Goal: Information Seeking & Learning: Learn about a topic

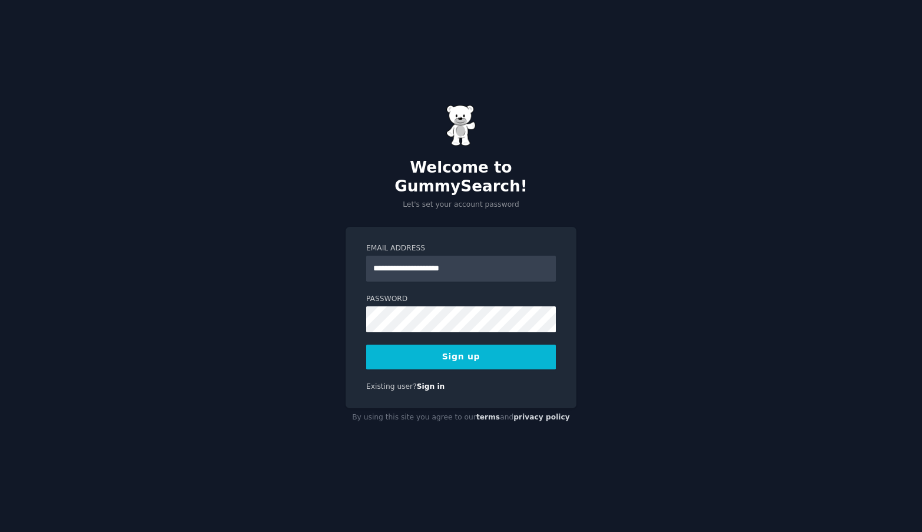
click at [277, 298] on div "**********" at bounding box center [461, 266] width 922 height 532
click at [437, 345] on button "Sign up" at bounding box center [461, 357] width 190 height 25
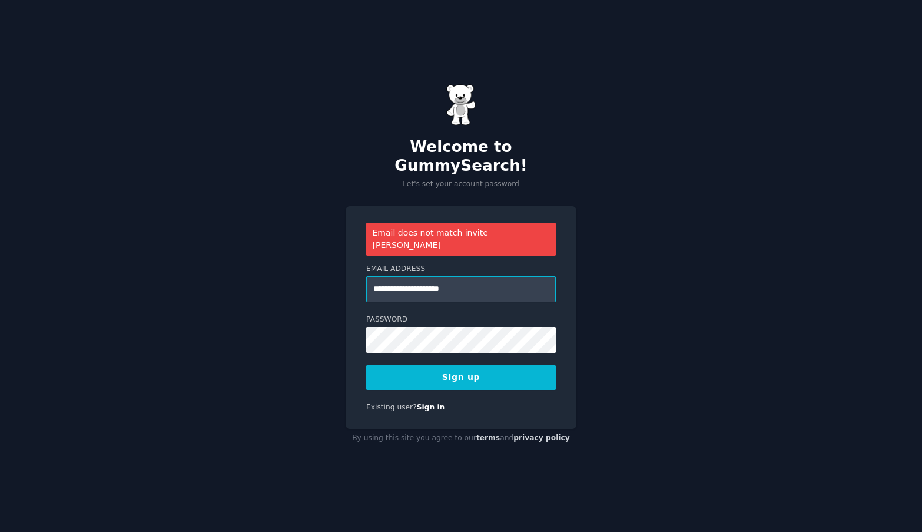
click at [492, 276] on input "**********" at bounding box center [461, 289] width 190 height 26
drag, startPoint x: 492, startPoint y: 273, endPoint x: 325, endPoint y: 266, distance: 168.0
click at [325, 266] on div "**********" at bounding box center [461, 266] width 922 height 532
type input "**********"
click at [366, 365] on button "Sign up" at bounding box center [461, 377] width 190 height 25
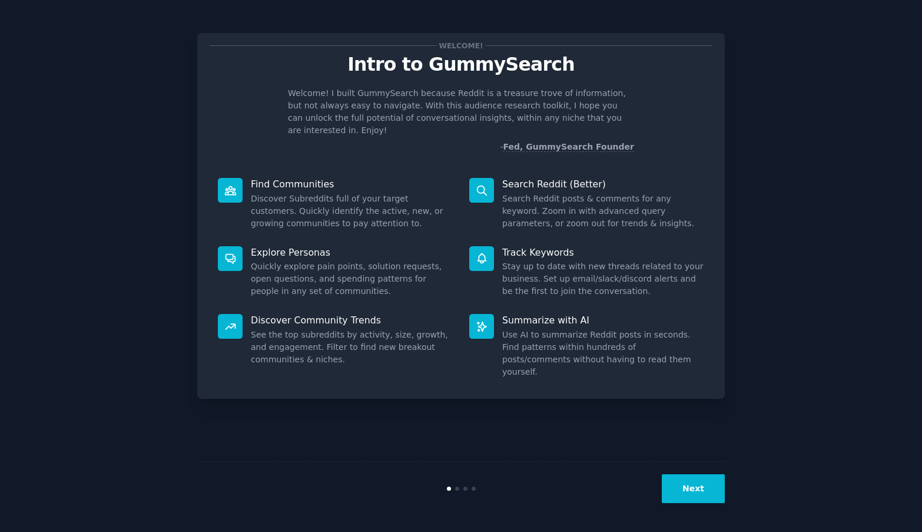
click at [418, 68] on p "Intro to GummySearch" at bounding box center [461, 64] width 503 height 21
click at [423, 150] on div "Welcome! Intro to GummySearch Welcome! I built GummySearch because Reddit is a …" at bounding box center [461, 216] width 528 height 366
click at [684, 487] on button "Next" at bounding box center [693, 488] width 63 height 29
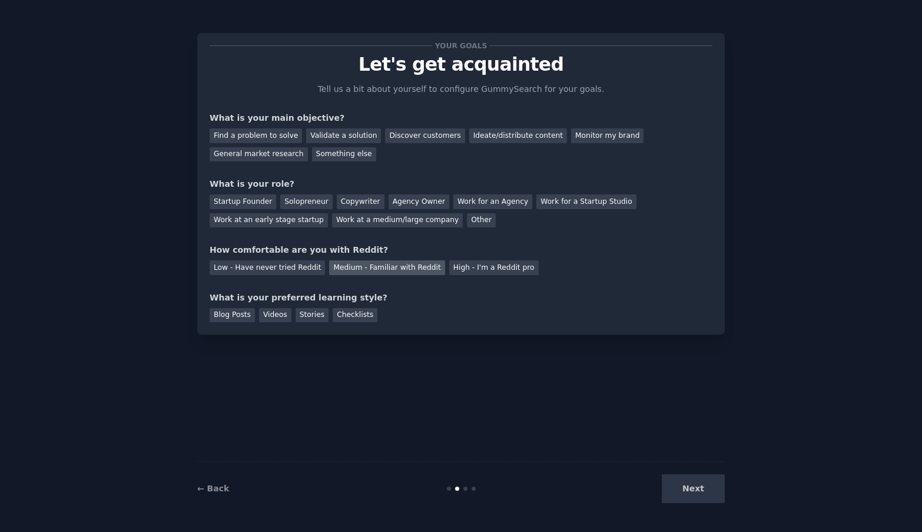
click at [347, 270] on div "Medium - Familiar with Reddit" at bounding box center [386, 267] width 115 height 15
click at [269, 316] on div "Videos" at bounding box center [275, 315] width 32 height 15
click at [278, 150] on div "General market research" at bounding box center [259, 154] width 98 height 15
click at [694, 489] on div "Next" at bounding box center [637, 488] width 176 height 29
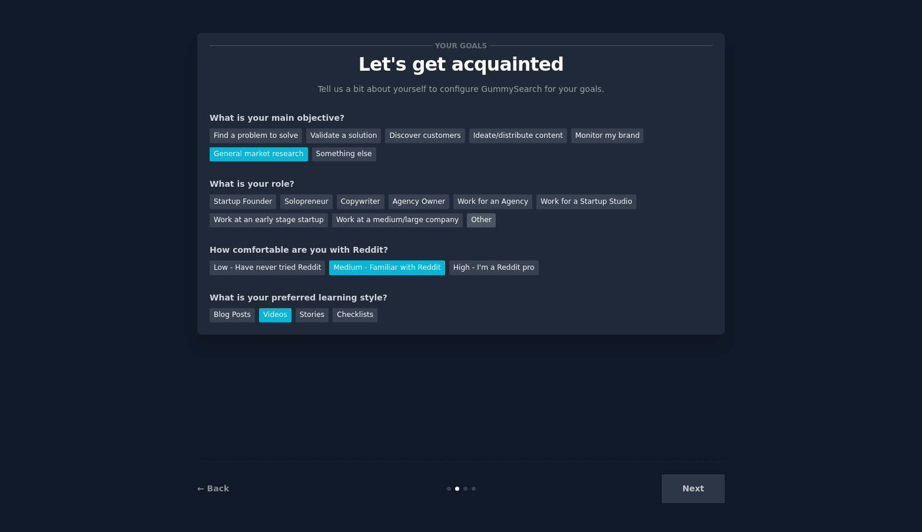
click at [472, 221] on div "Other" at bounding box center [481, 220] width 29 height 15
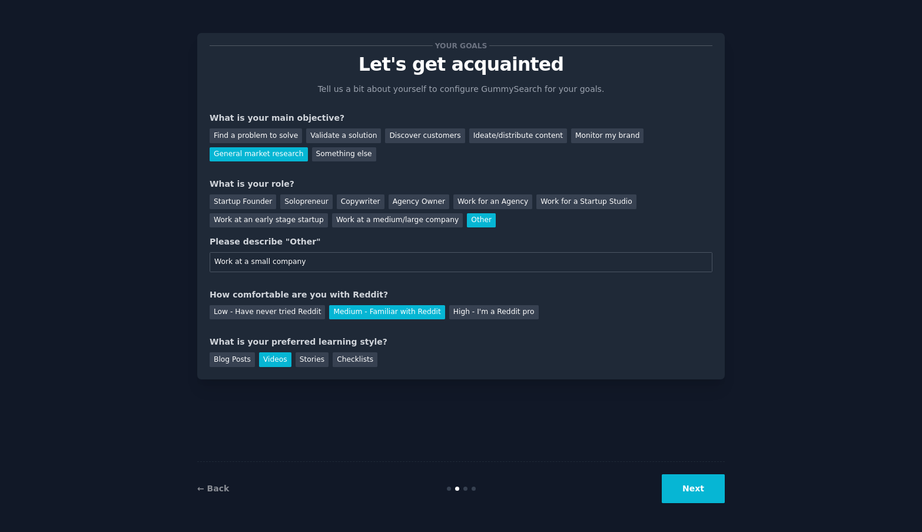
type input "Work at a small company"
click at [703, 488] on button "Next" at bounding box center [693, 488] width 63 height 29
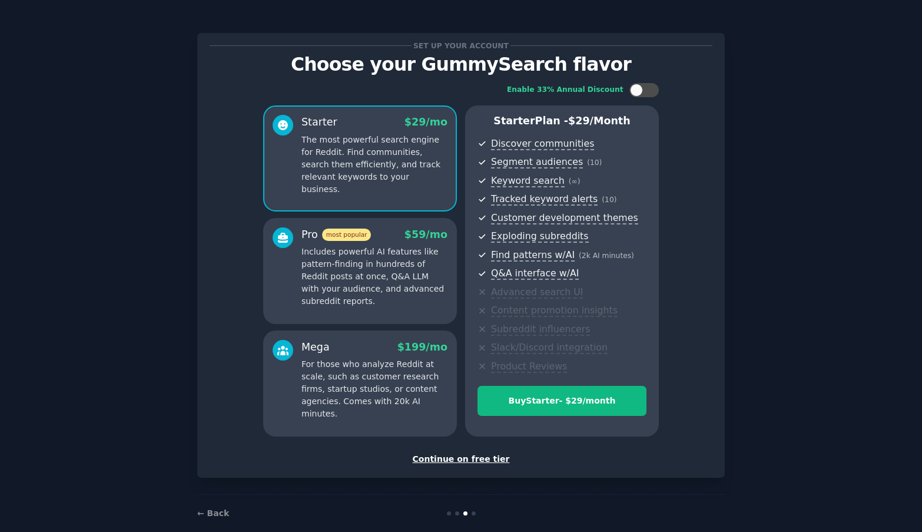
click at [466, 457] on div "Continue on free tier" at bounding box center [461, 459] width 503 height 12
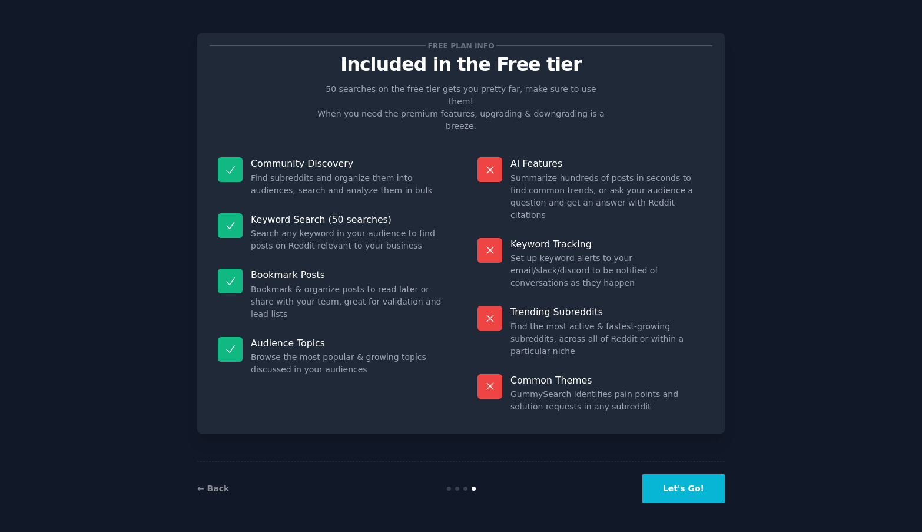
click at [711, 488] on button "Let's Go!" at bounding box center [684, 488] width 82 height 29
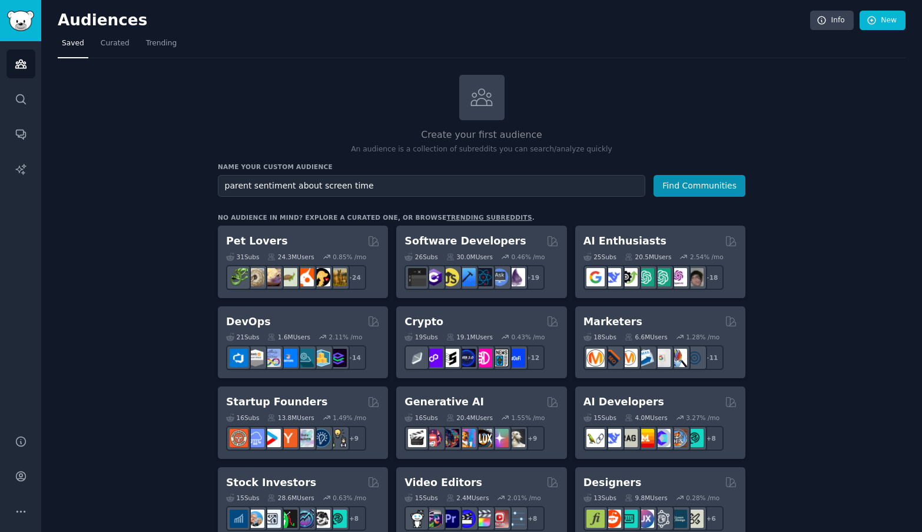
type input "parent sentiment about screen time"
click at [654, 175] on button "Find Communities" at bounding box center [700, 186] width 92 height 22
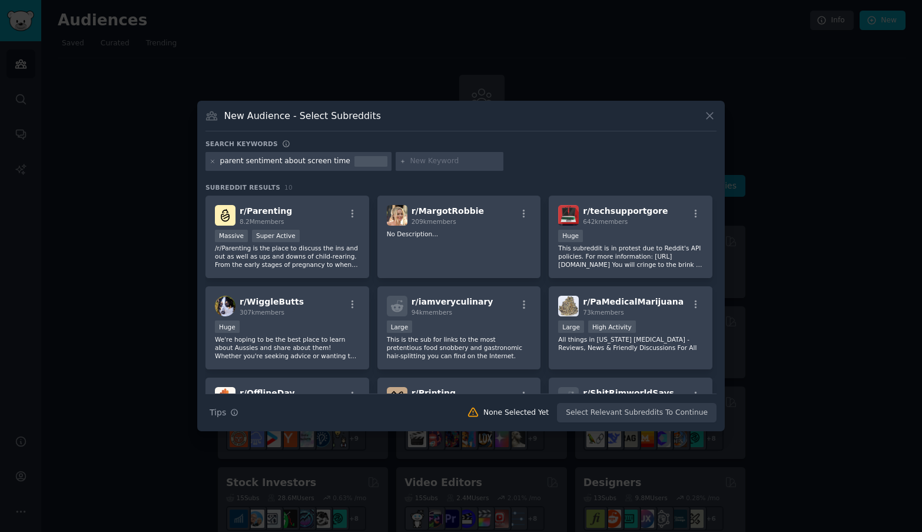
click at [333, 161] on div "parent sentiment about screen time" at bounding box center [285, 161] width 130 height 11
click at [213, 162] on icon at bounding box center [213, 161] width 6 height 6
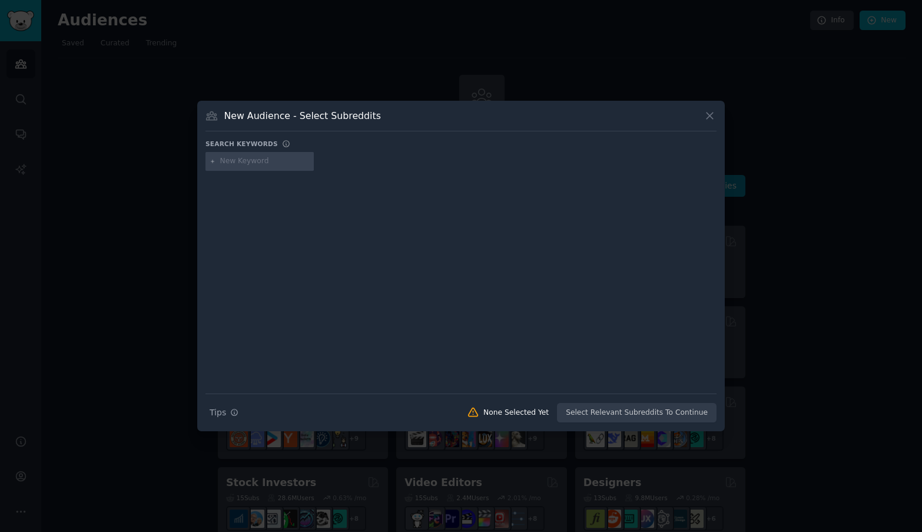
click at [244, 163] on input "text" at bounding box center [265, 161] width 90 height 11
type input "screen time"
type input "kids"
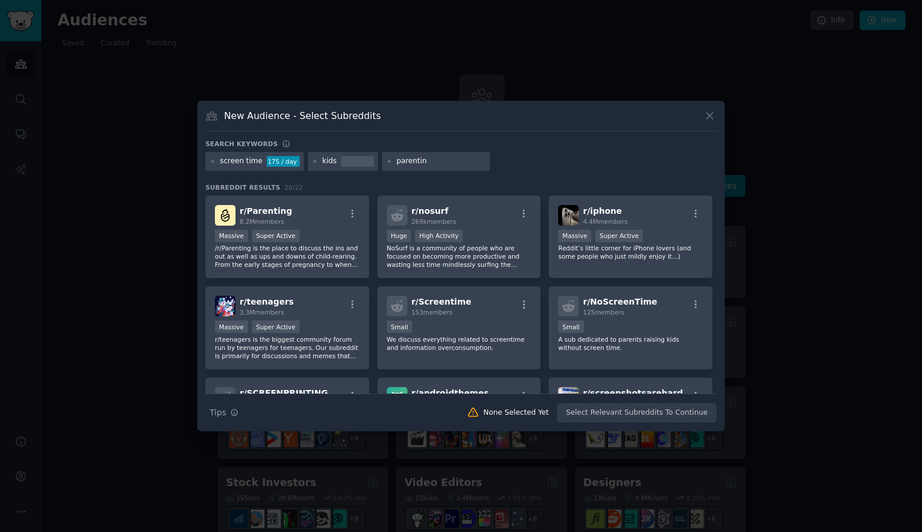
type input "parenting"
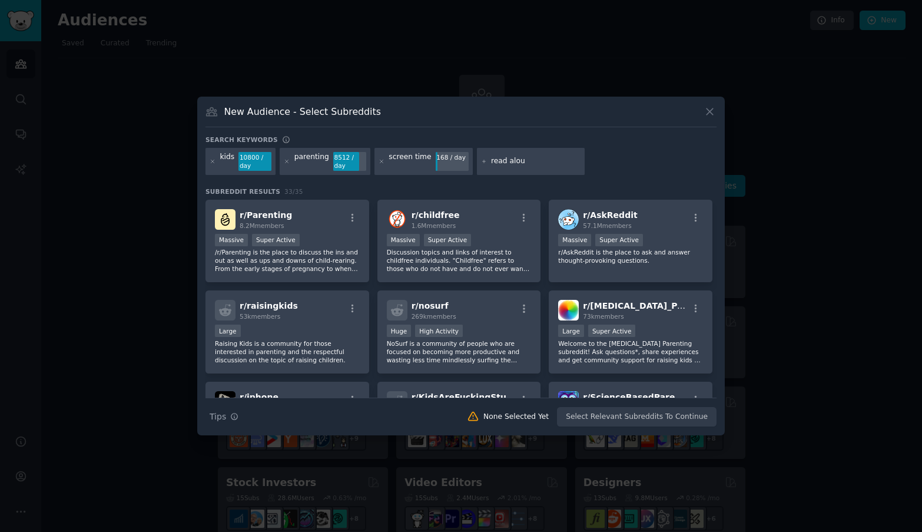
type input "read aloud"
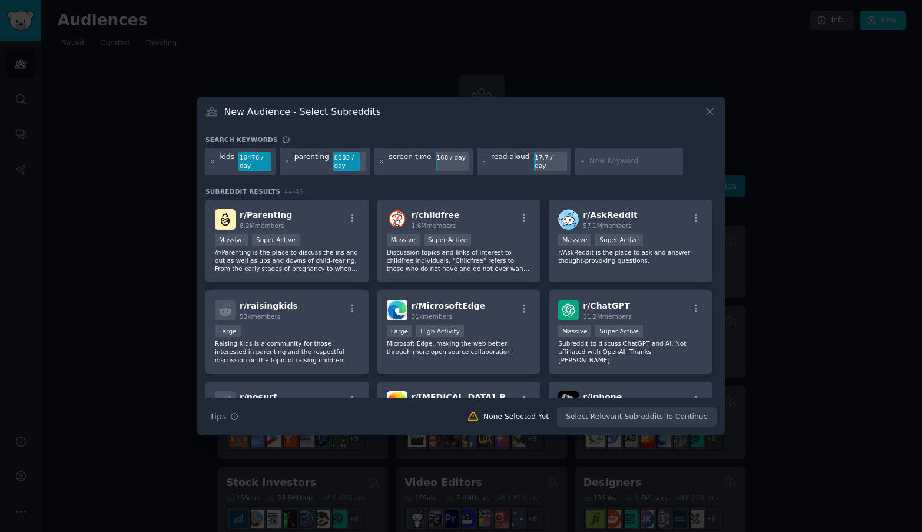
click at [338, 108] on h3 "New Audience - Select Subreddits" at bounding box center [302, 111] width 157 height 12
click at [154, 260] on div at bounding box center [461, 266] width 922 height 532
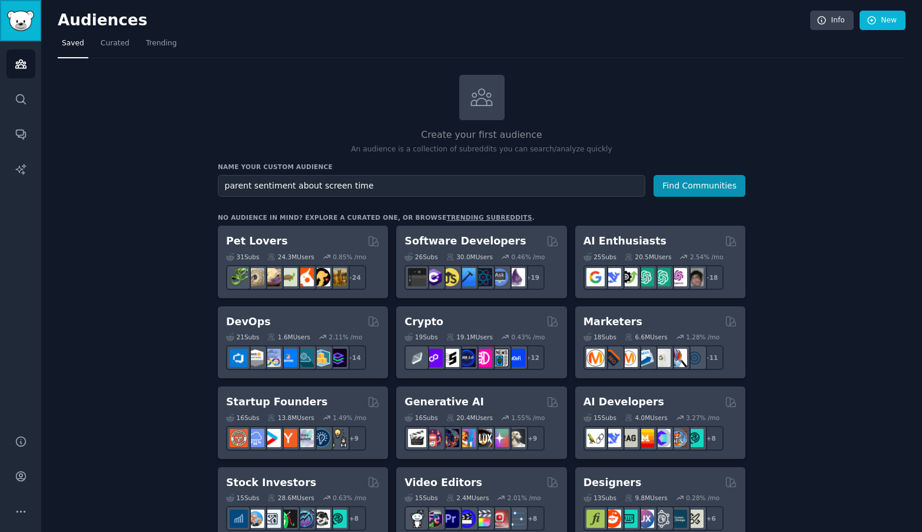
click at [11, 27] on img "Sidebar" at bounding box center [20, 21] width 27 height 21
